Goal: Use online tool/utility: Utilize a website feature to perform a specific function

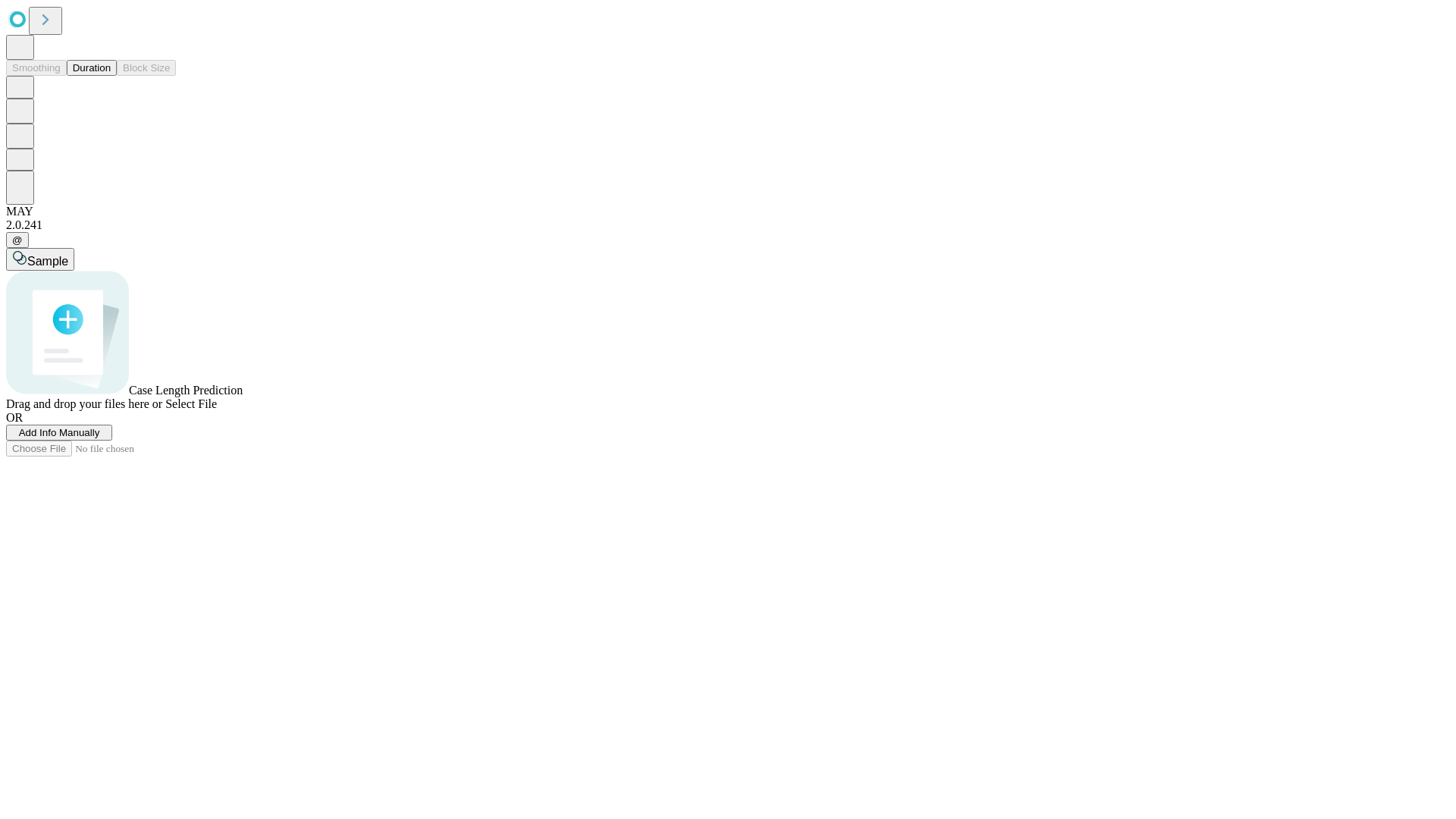
click at [111, 76] on button "Duration" at bounding box center [91, 68] width 50 height 16
click at [100, 438] on span "Add Info Manually" at bounding box center [60, 432] width 81 height 12
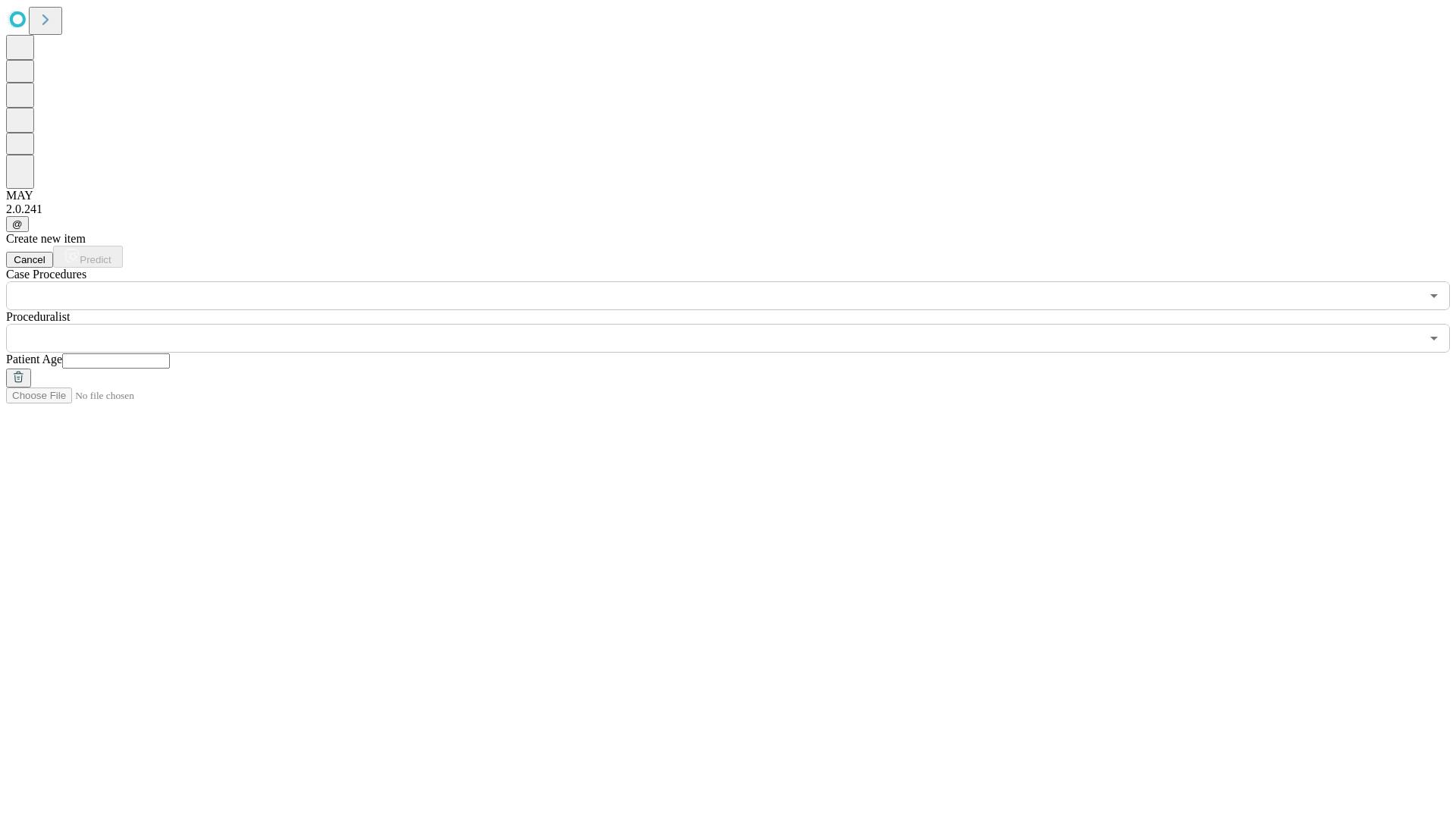
click at [170, 354] on input "text" at bounding box center [116, 361] width 108 height 15
type input "**"
click at [739, 324] on input "text" at bounding box center [713, 338] width 1414 height 28
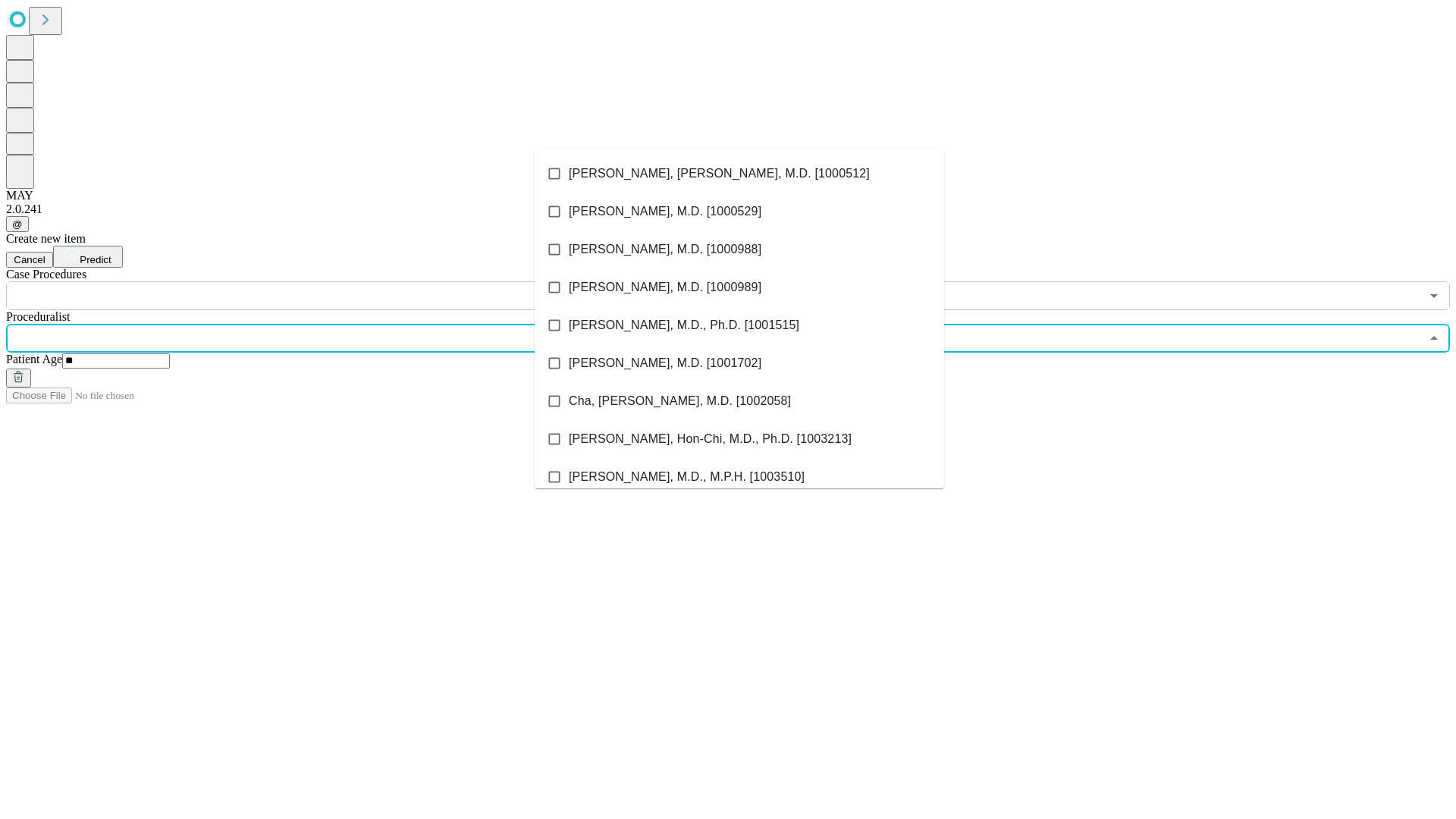
click at [740, 174] on li "[PERSON_NAME], [PERSON_NAME], M.D. [1000512]" at bounding box center [739, 173] width 410 height 38
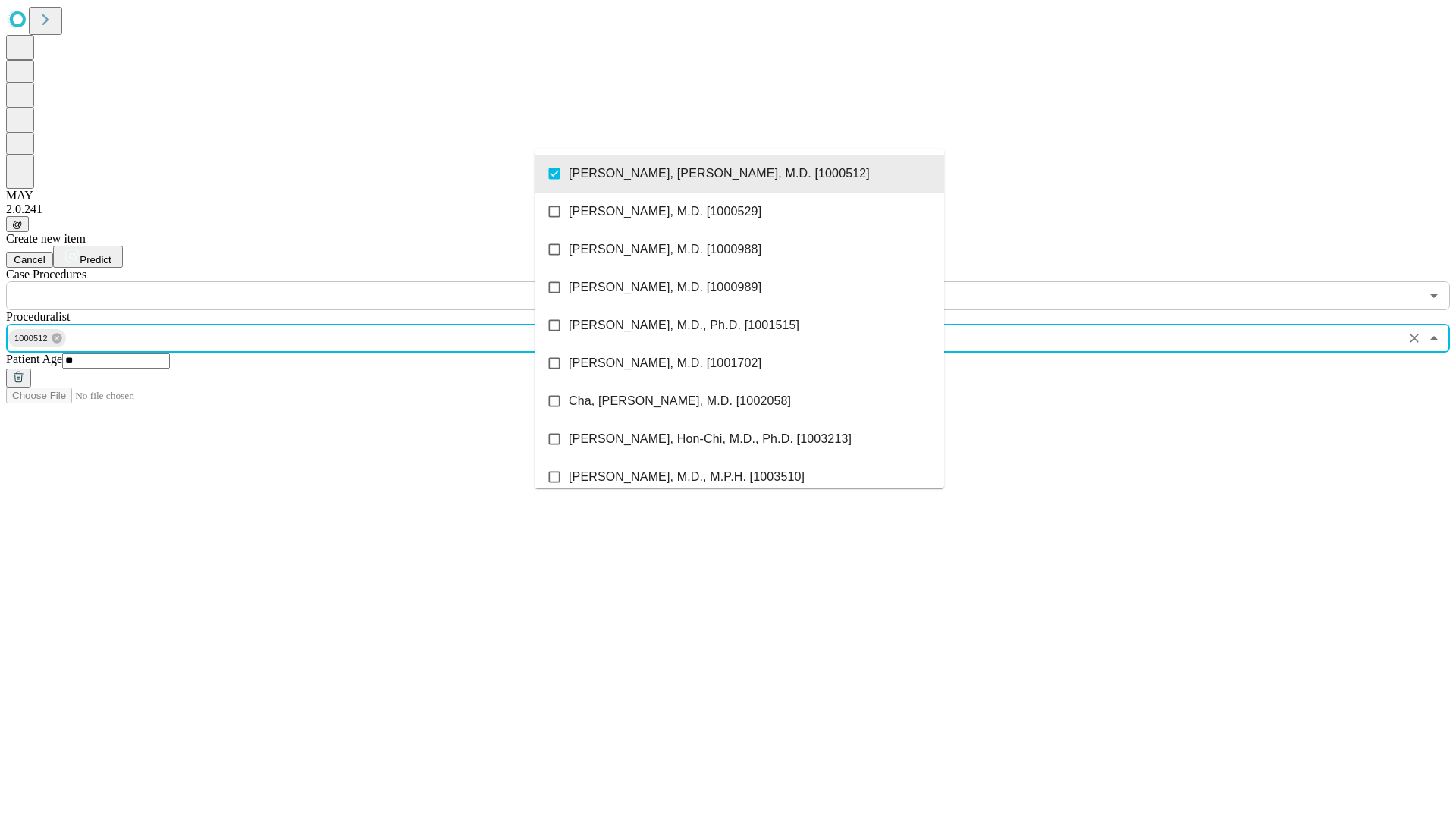
click at [318, 281] on input "text" at bounding box center [713, 295] width 1414 height 28
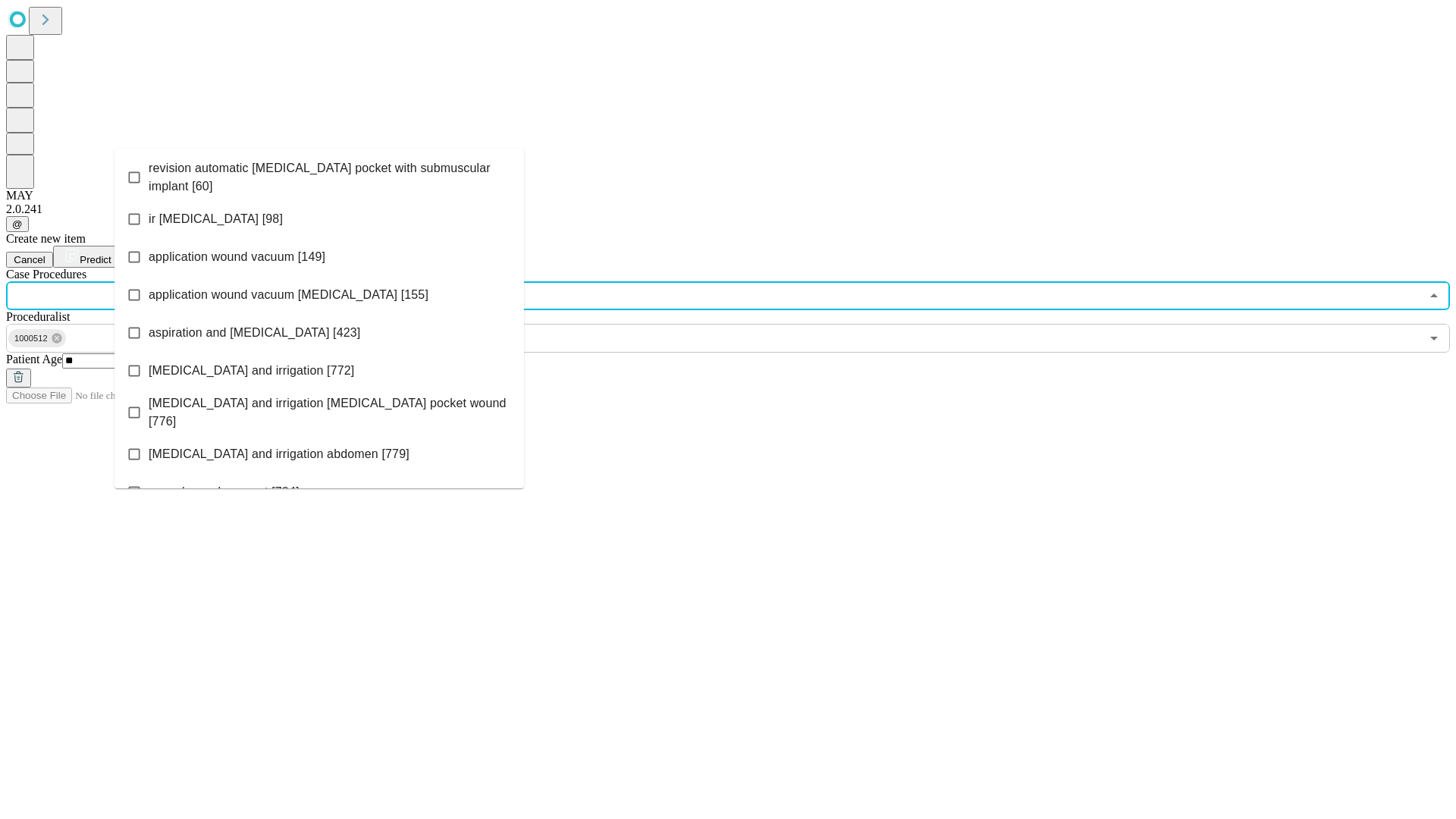
click at [319, 174] on span "revision automatic [MEDICAL_DATA] pocket with submuscular implant [60]" at bounding box center [330, 177] width 363 height 36
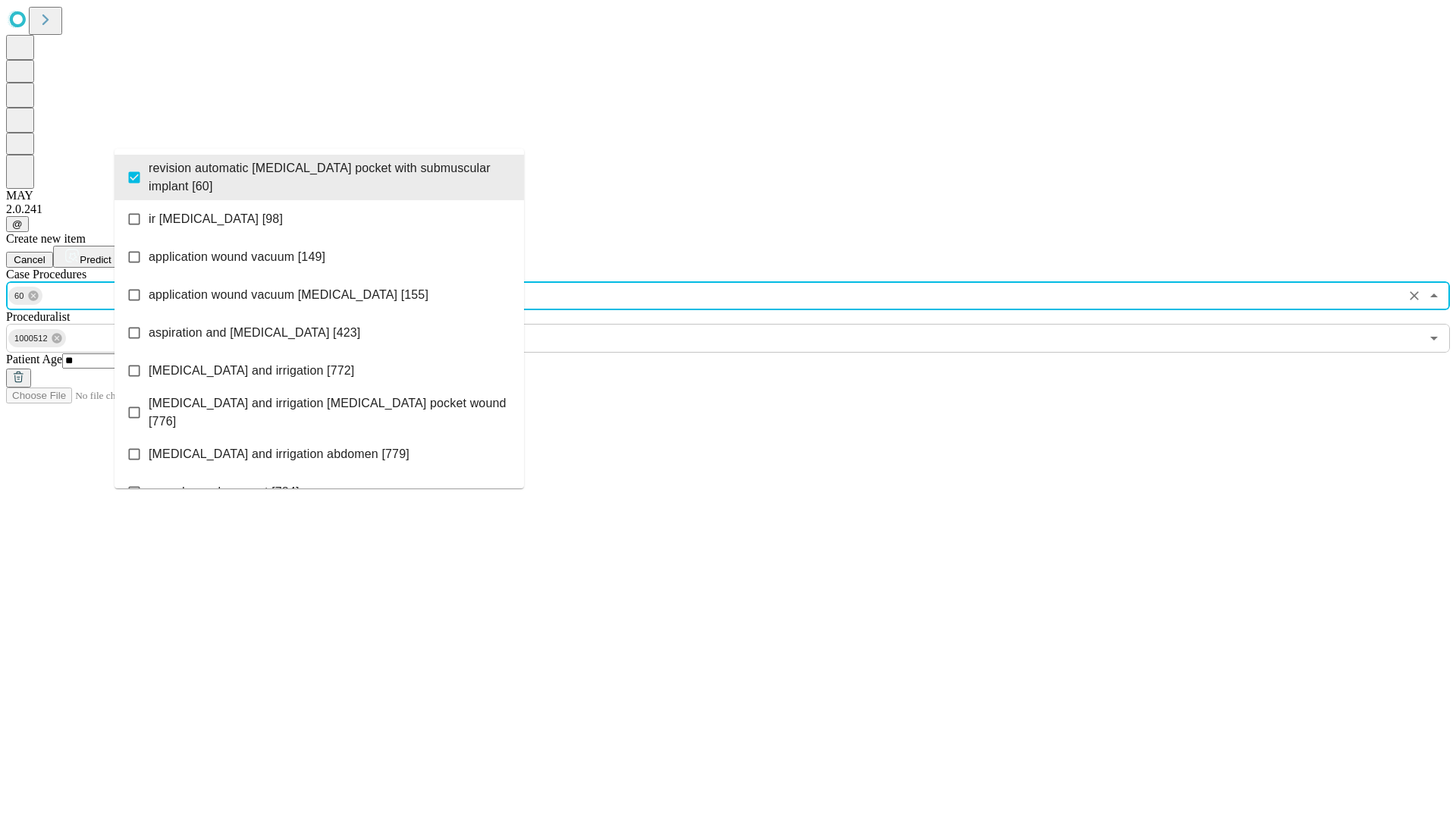
click at [111, 254] on span "Predict" at bounding box center [95, 259] width 31 height 12
